Goal: Find specific page/section: Find specific page/section

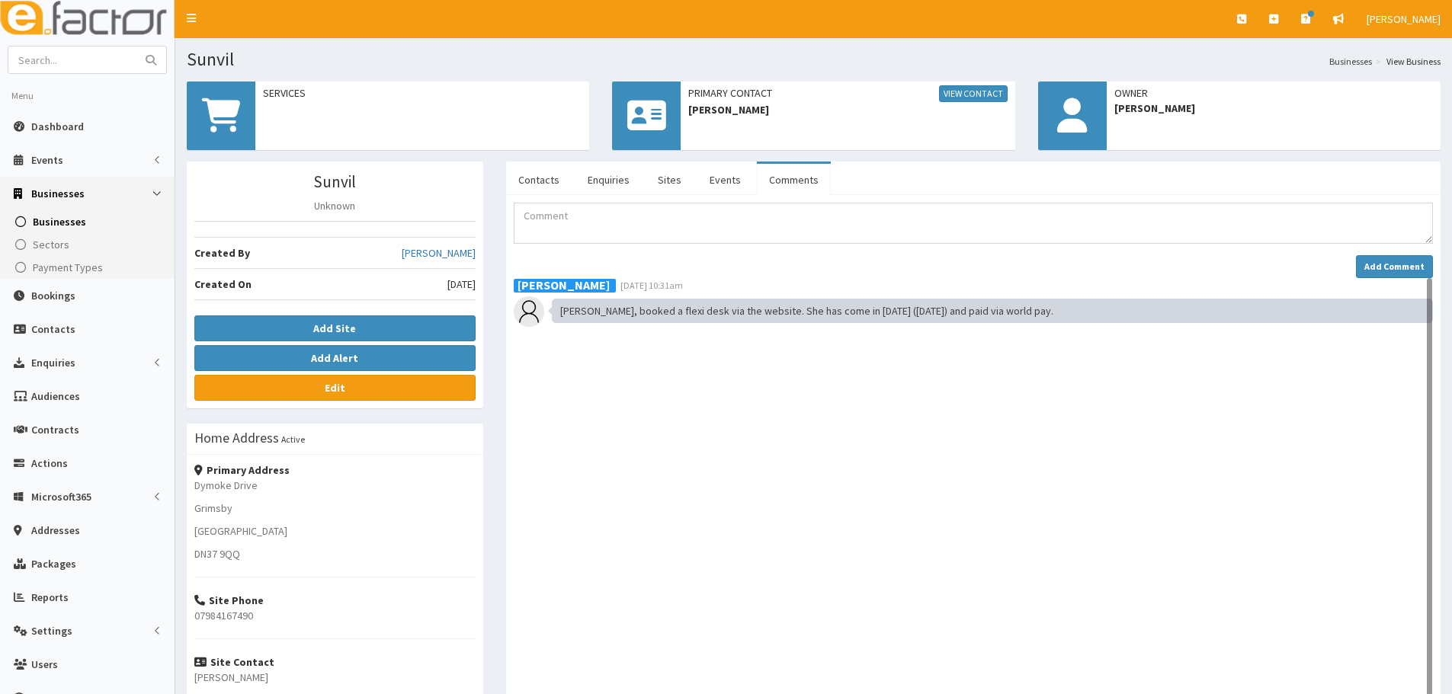
click at [906, 495] on div "[PERSON_NAME] [DATE] 10:31am [PERSON_NAME], booked a flexi desk via the website…" at bounding box center [973, 539] width 919 height 522
click at [844, 495] on div "[PERSON_NAME] [DATE] 10:31am [PERSON_NAME], booked a flexi desk via the website…" at bounding box center [973, 539] width 919 height 522
click at [584, 236] on textarea "Comment" at bounding box center [973, 223] width 919 height 41
click at [585, 226] on textarea "Comment" at bounding box center [973, 223] width 919 height 41
click at [621, 232] on textarea "Comment" at bounding box center [973, 223] width 919 height 41
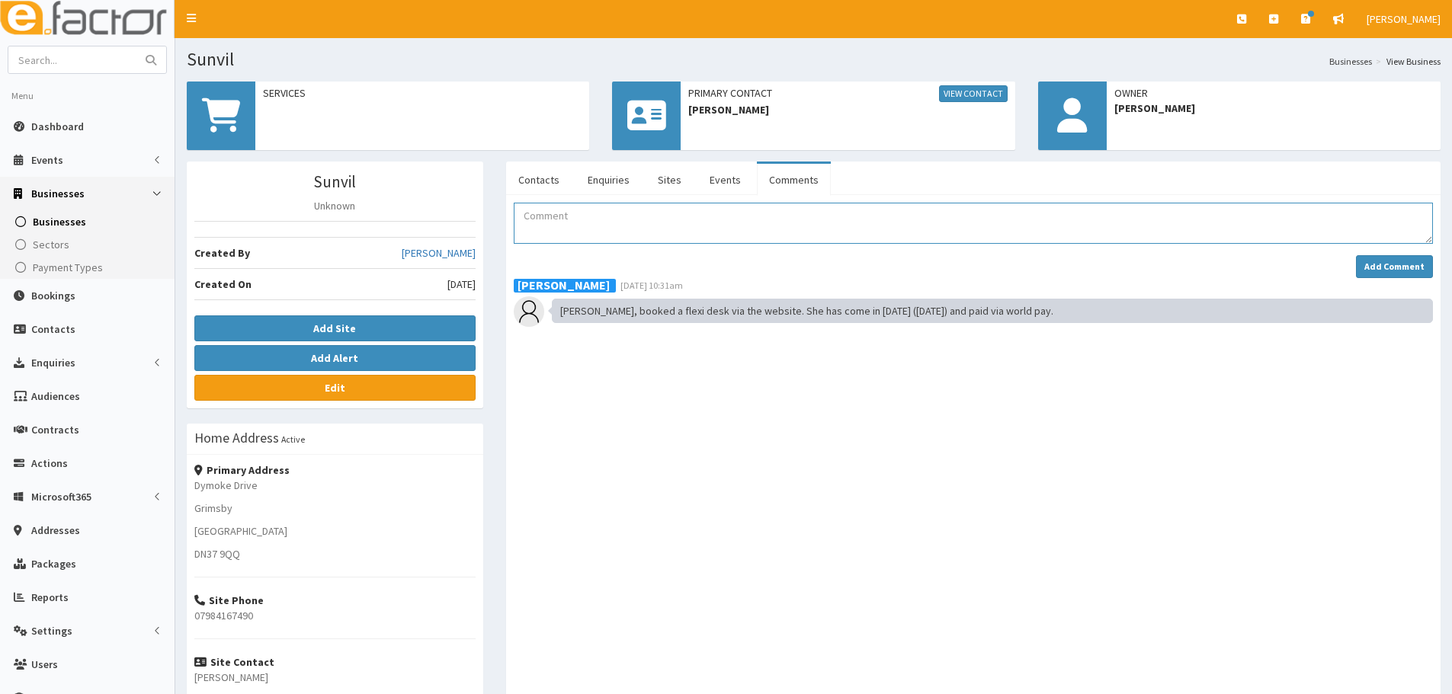
click at [586, 223] on textarea "Comment" at bounding box center [973, 223] width 919 height 41
click at [640, 226] on textarea "Comment" at bounding box center [973, 223] width 919 height 41
click at [571, 229] on textarea "Comment" at bounding box center [973, 223] width 919 height 41
click at [572, 226] on textarea "Comment" at bounding box center [973, 223] width 919 height 41
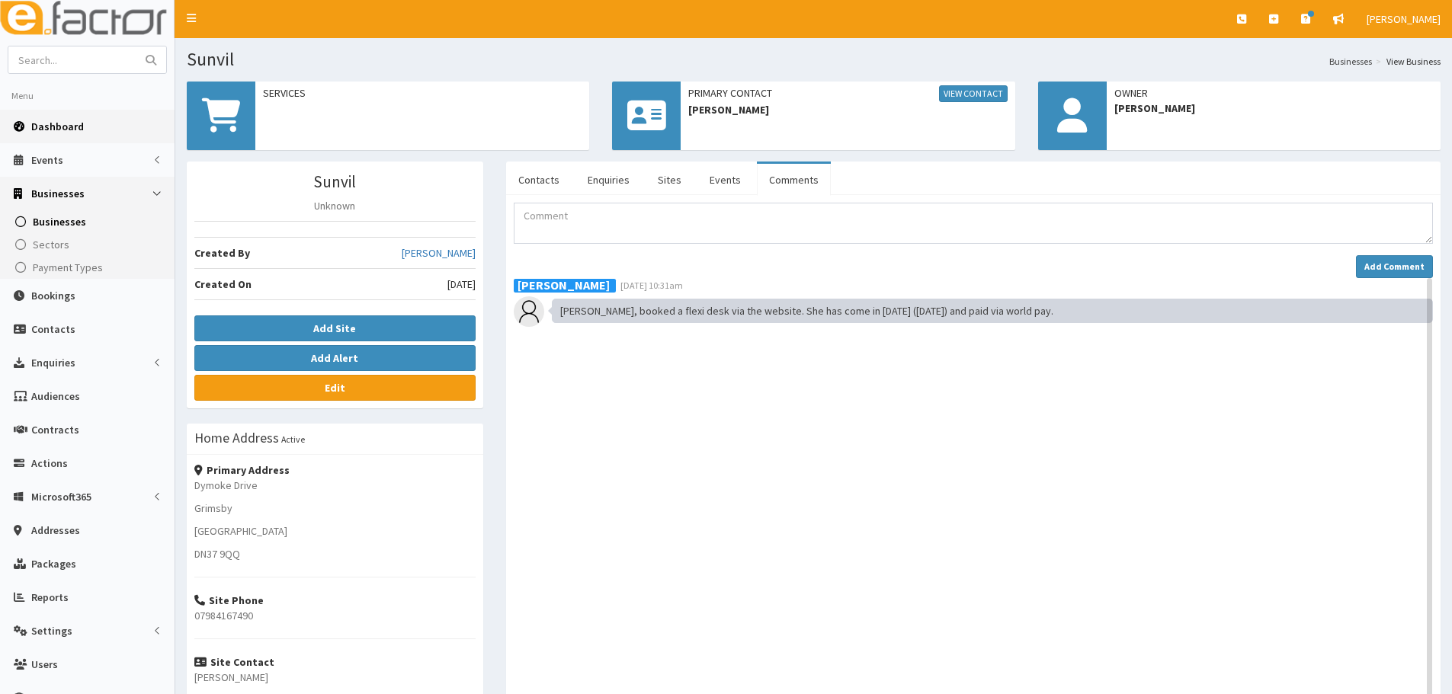
click at [53, 131] on span "Dashboard" at bounding box center [57, 127] width 53 height 14
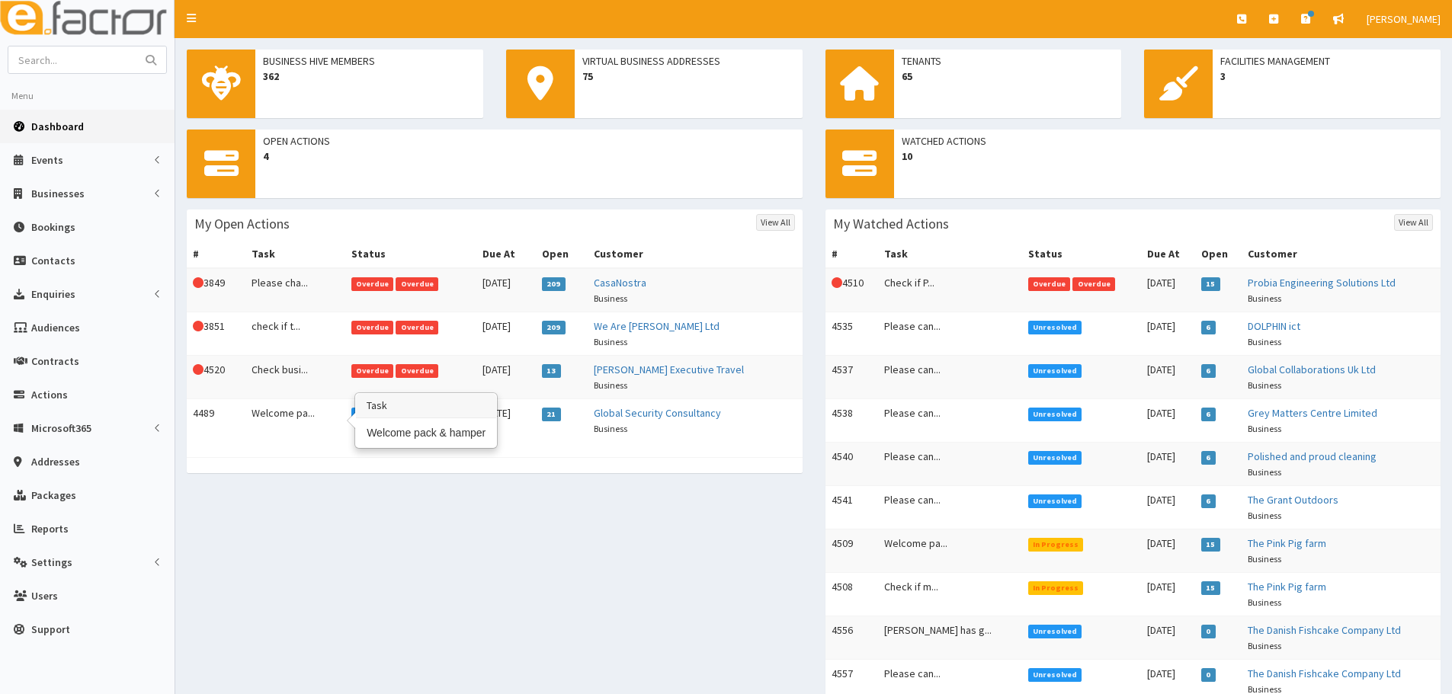
click at [291, 414] on td "Welcome pa..." at bounding box center [295, 420] width 100 height 43
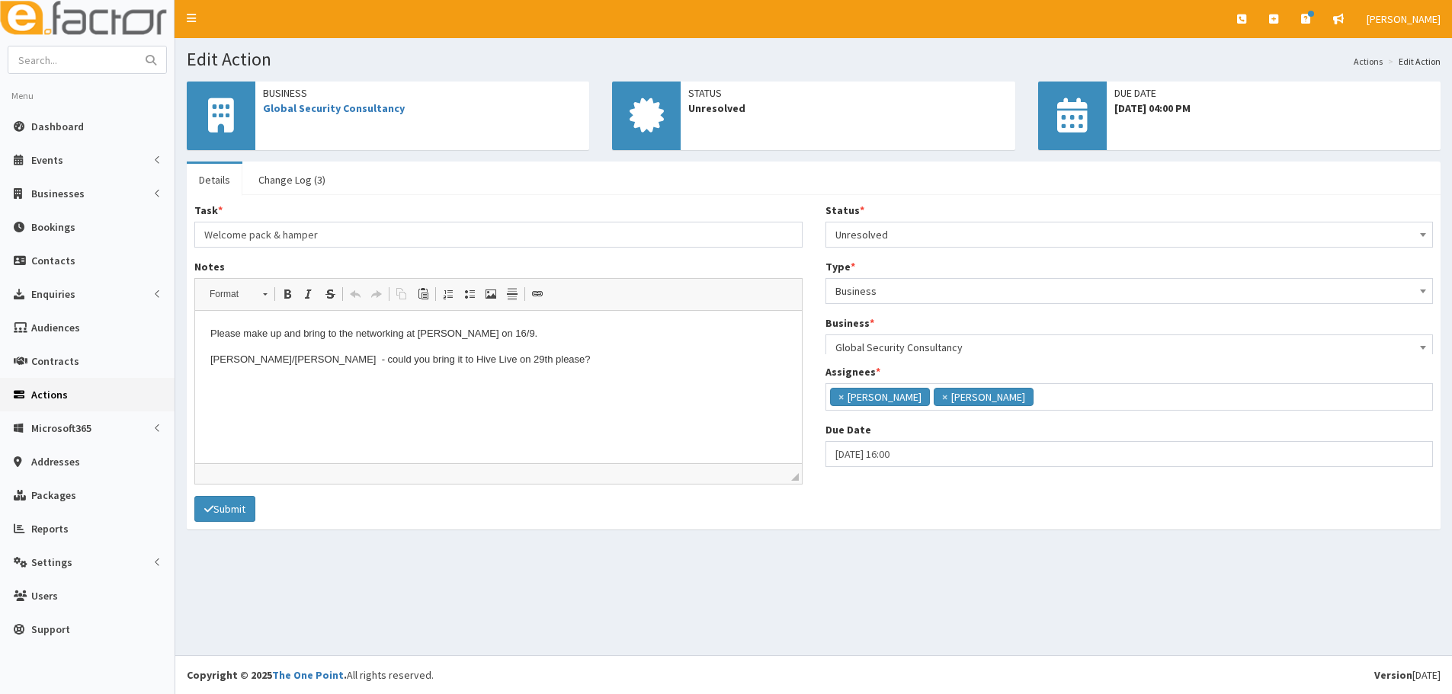
scroll to position [111, 0]
click at [644, 409] on html "Please make up and bring to the networking at Lindsey Lodge on 16/9. Laura/Jess…" at bounding box center [498, 360] width 607 height 98
click at [563, 395] on html "Please make up and bring to the networking at Lindsey Lodge on 16/9. Laura/Jess…" at bounding box center [498, 360] width 607 height 98
click at [497, 358] on p "Laura/Jess - could you bring it to Hive Live on 29th please?" at bounding box center [498, 360] width 576 height 16
click at [275, 168] on link "Change Log (3)" at bounding box center [291, 180] width 91 height 32
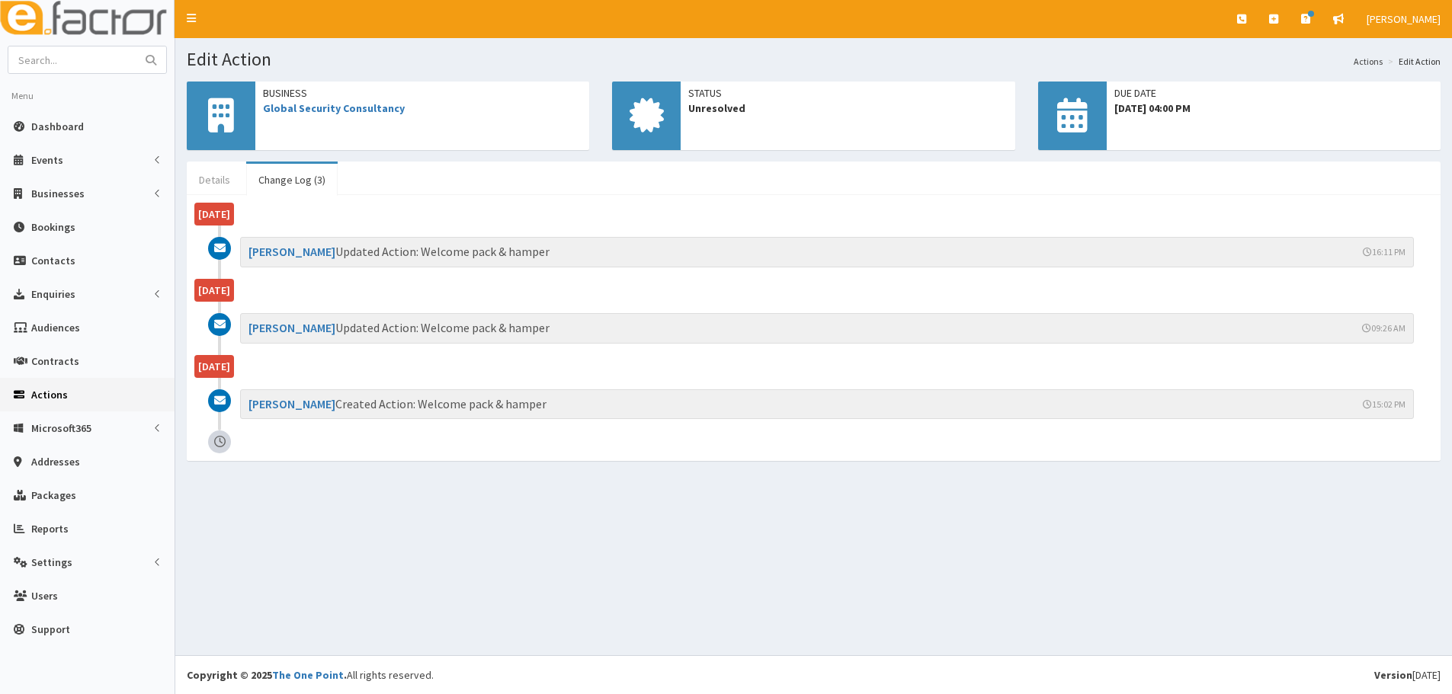
click at [216, 179] on link "Details" at bounding box center [215, 180] width 56 height 32
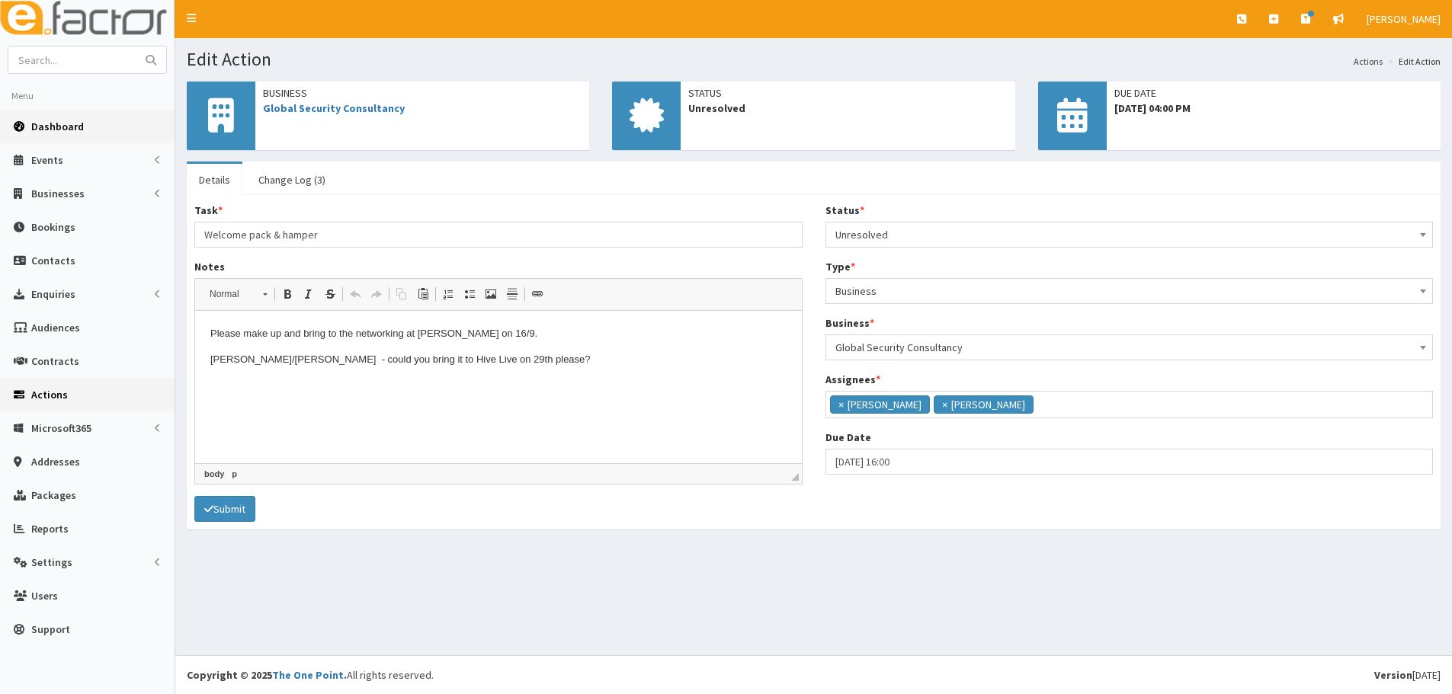
click at [92, 127] on link "Dashboard" at bounding box center [87, 127] width 175 height 34
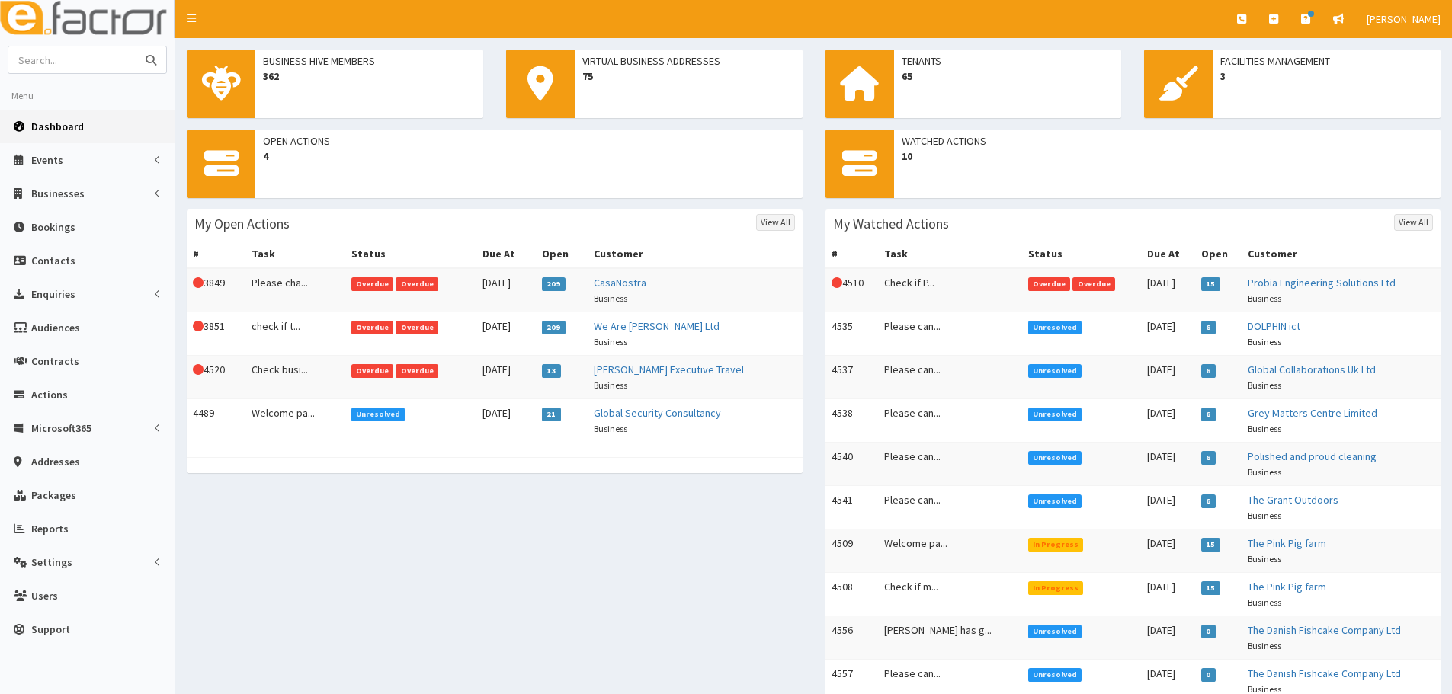
click at [81, 58] on input "text" at bounding box center [72, 59] width 128 height 27
type input "tillys treat"
click at [136, 46] on button "submit" at bounding box center [151, 59] width 30 height 27
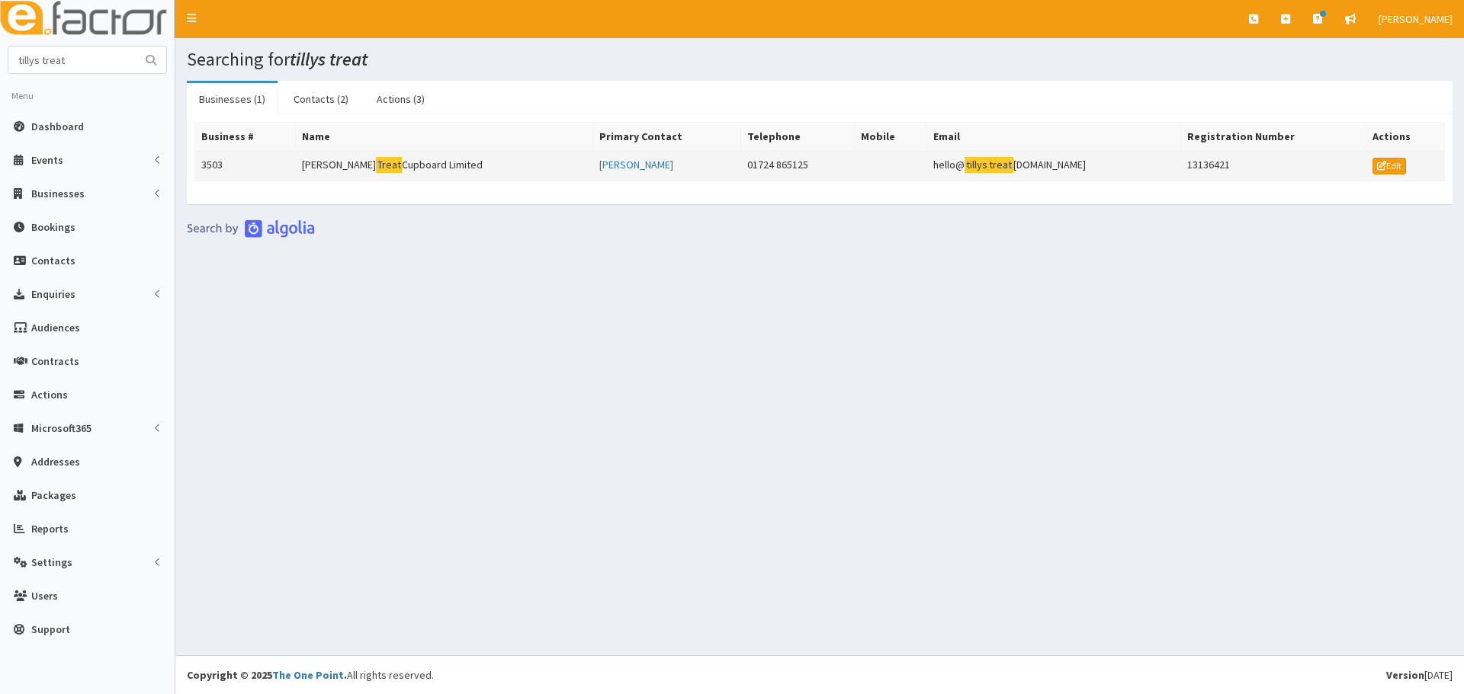
click at [361, 167] on td "Tilly's Treat Cupboard Limited" at bounding box center [444, 166] width 297 height 30
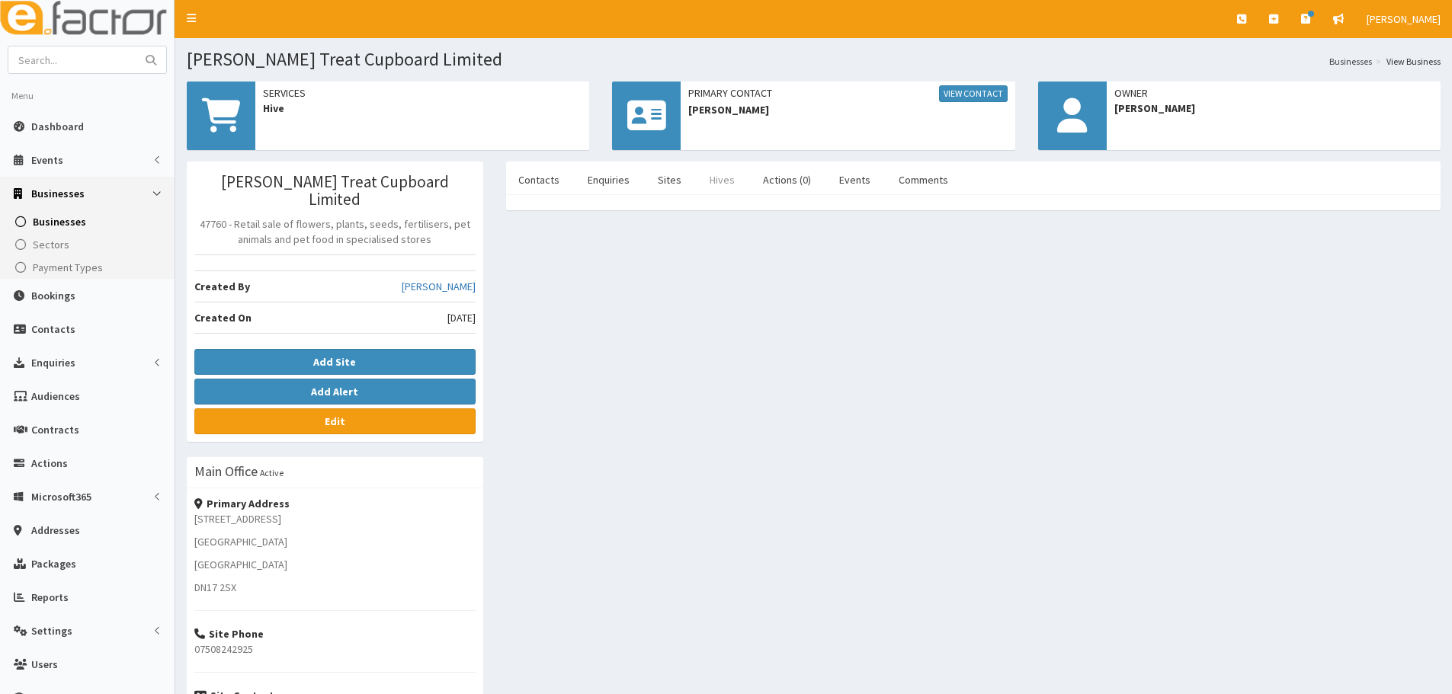
click at [738, 180] on link "Hives" at bounding box center [722, 180] width 50 height 32
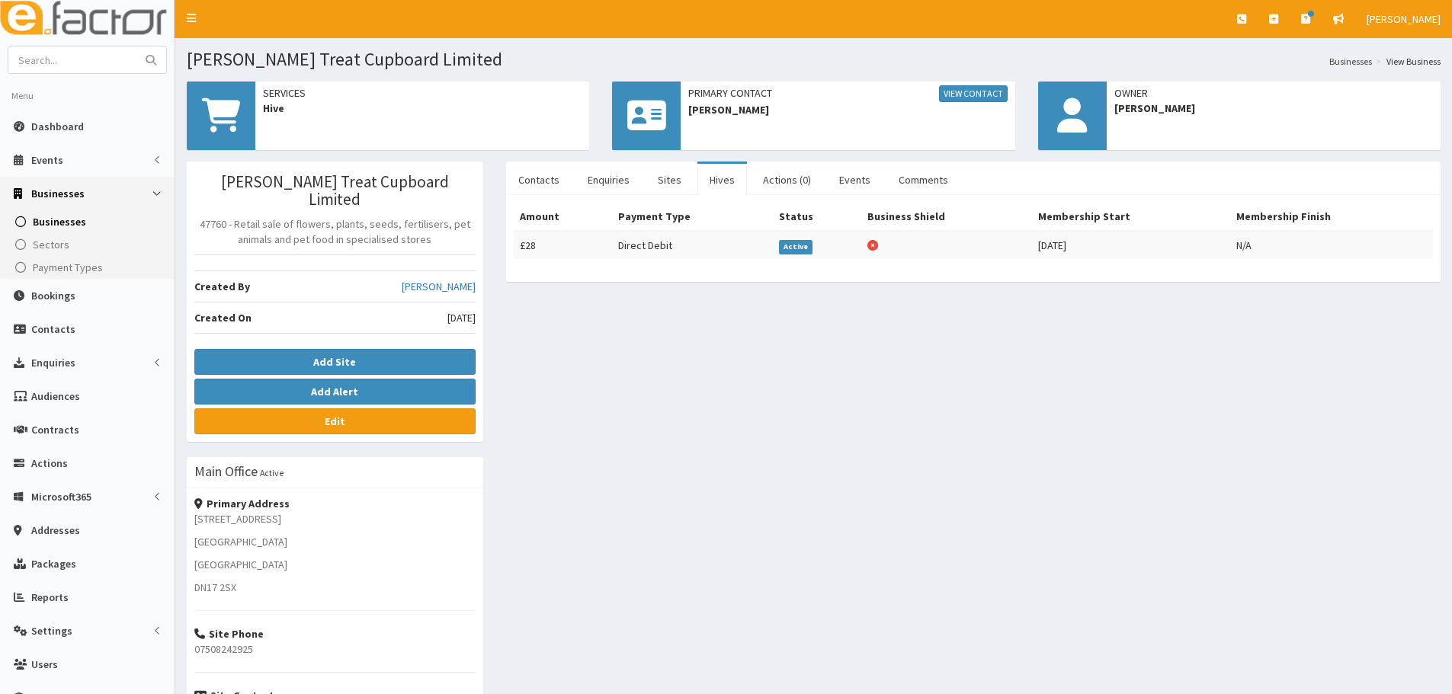
click at [697, 517] on div "Tilly's Treat Cupboard Limited 47760 - Retail sale of flowers, plants, seeds, f…" at bounding box center [813, 509] width 1277 height 694
click at [1004, 495] on div "Tilly's Treat Cupboard Limited 47760 - Retail sale of flowers, plants, seeds, f…" at bounding box center [813, 509] width 1277 height 694
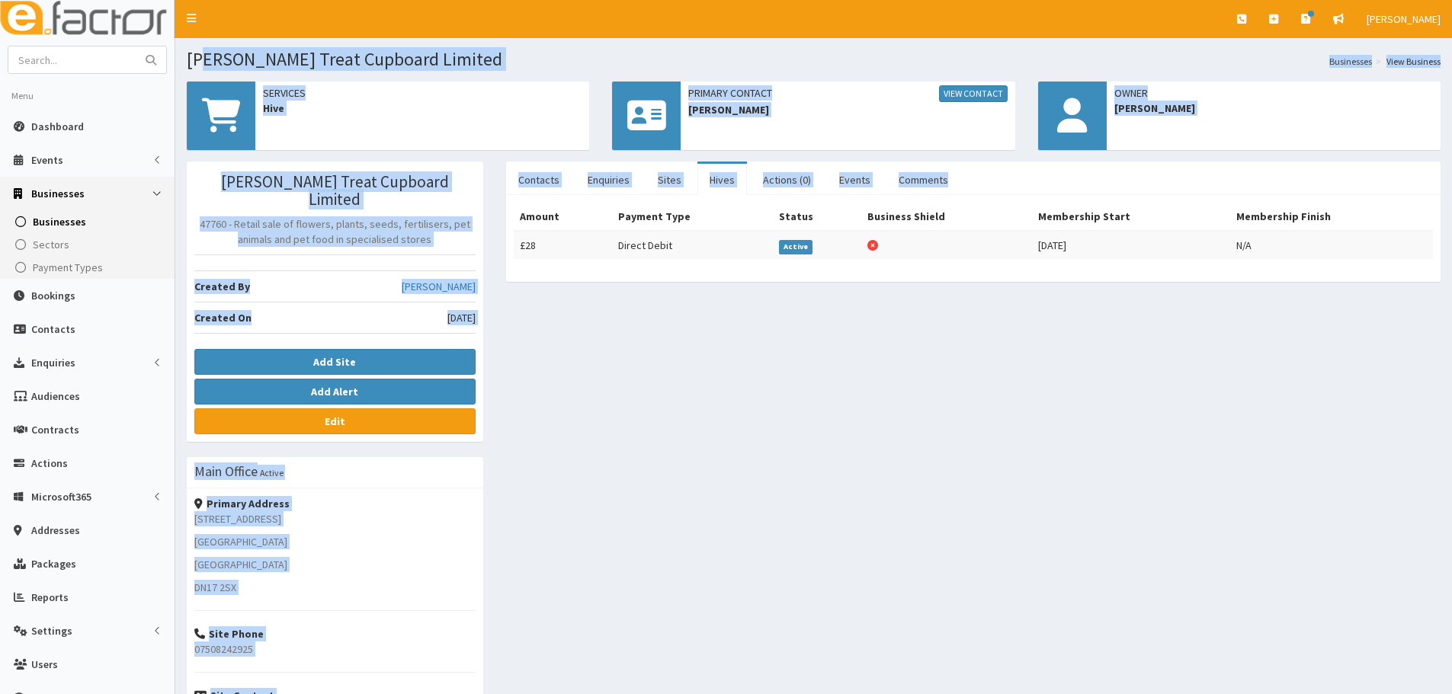
drag, startPoint x: 970, startPoint y: 174, endPoint x: 201, endPoint y: 59, distance: 777.6
click at [201, 59] on div "Tilly's Treat Cupboard Limited Businesses View Business Services Hive Primary C…" at bounding box center [813, 453] width 1277 height 830
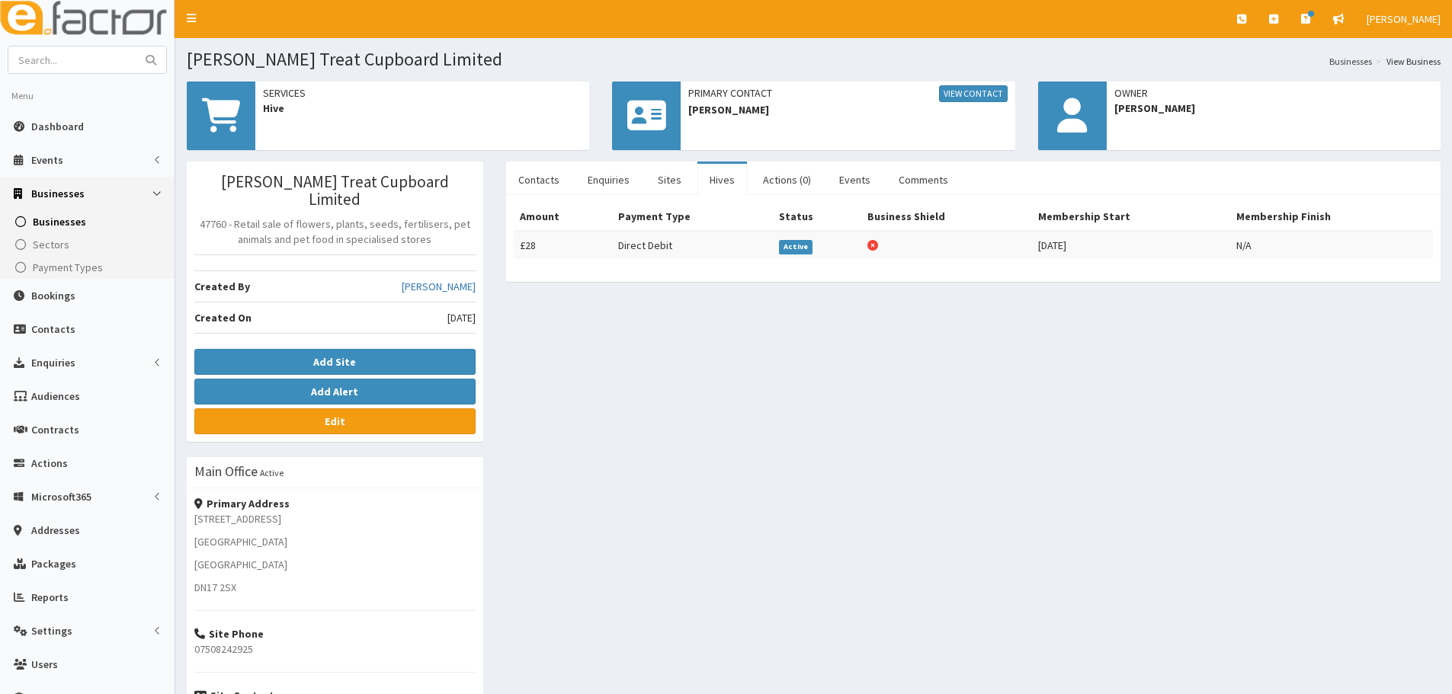
click at [738, 445] on div "Tilly's Treat Cupboard Limited 47760 - Retail sale of flowers, plants, seeds, f…" at bounding box center [813, 509] width 1277 height 694
